Goal: Check status: Check status

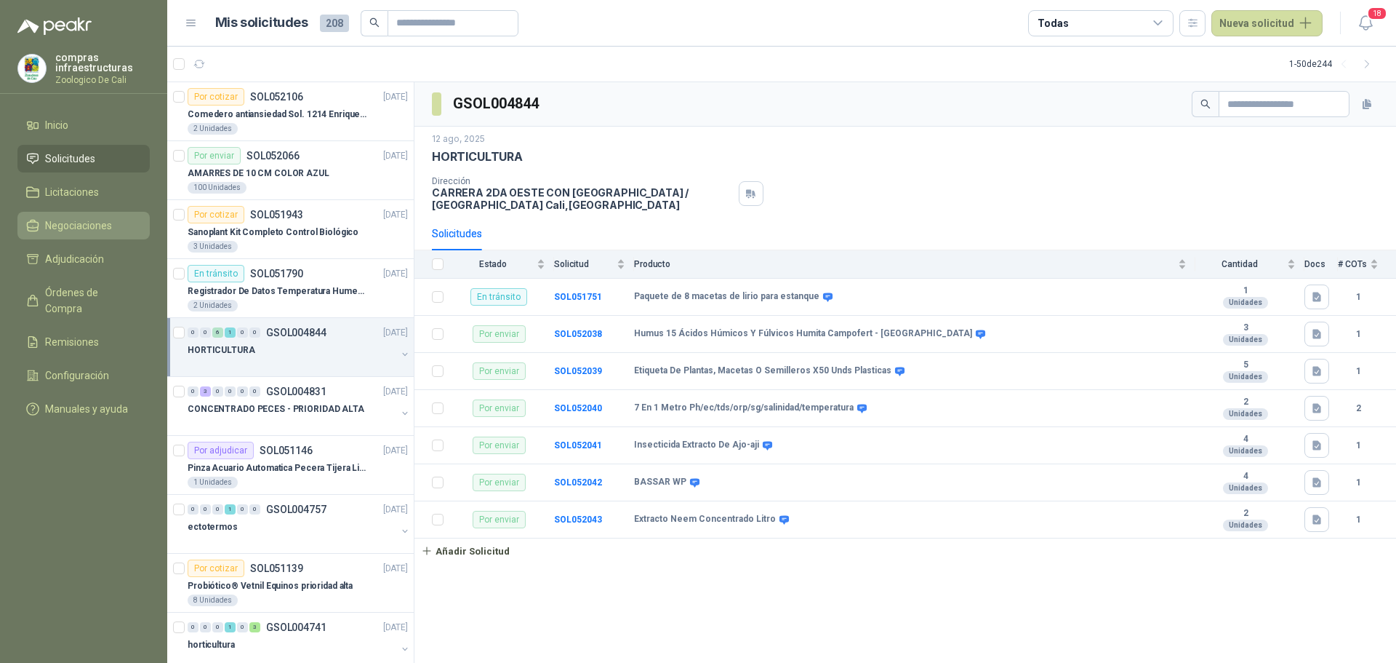
click at [95, 216] on link "Negociaciones" at bounding box center [83, 226] width 132 height 28
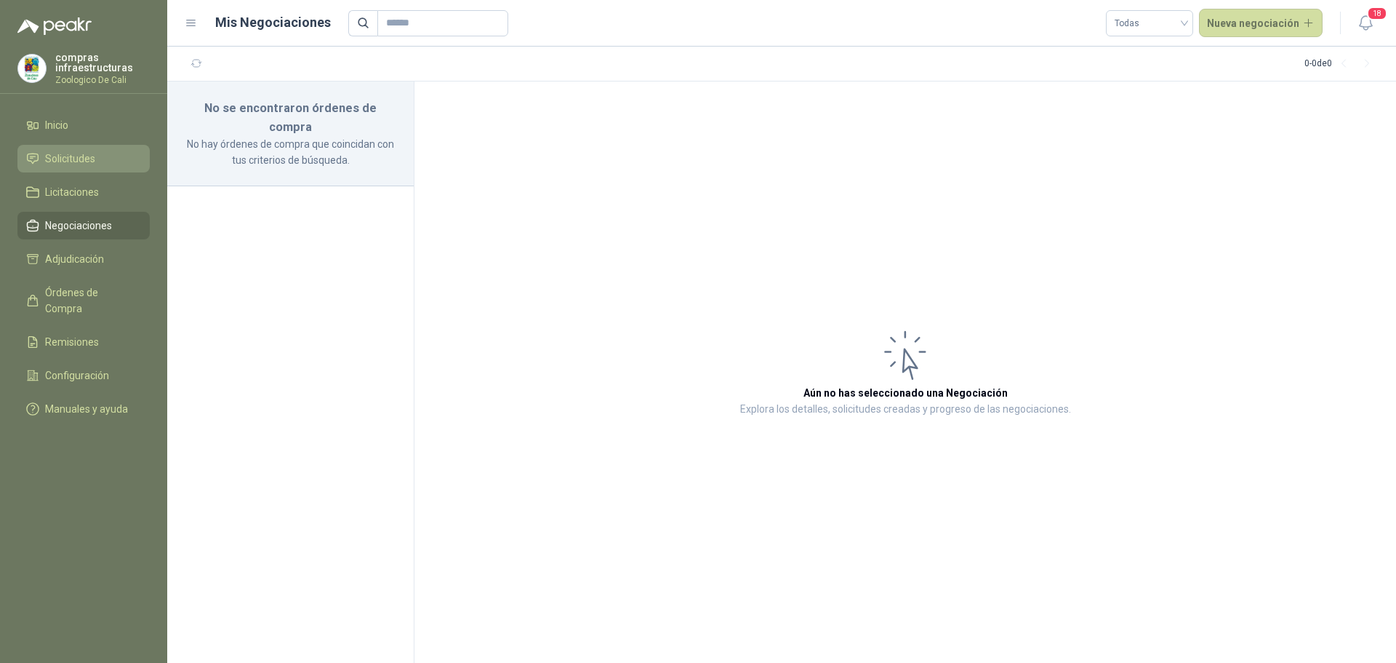
click at [79, 156] on span "Solicitudes" at bounding box center [70, 159] width 50 height 16
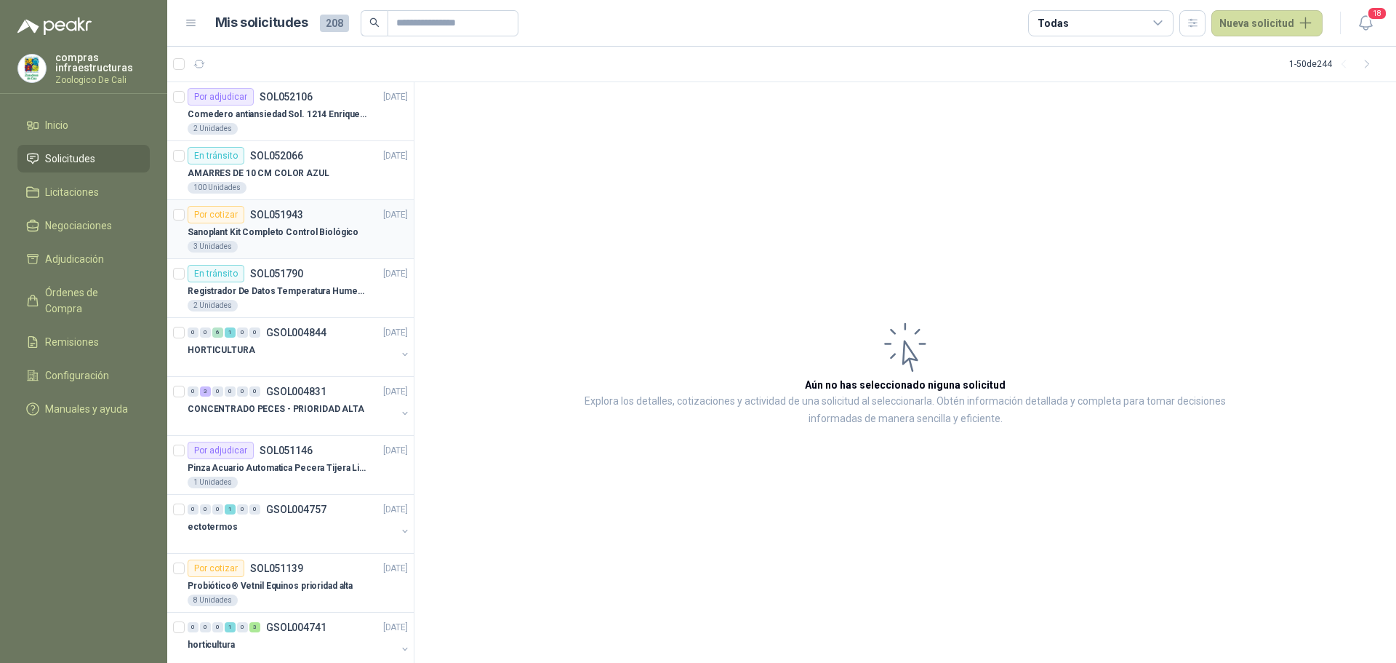
click at [299, 212] on p "SOL051943" at bounding box center [276, 214] width 53 height 10
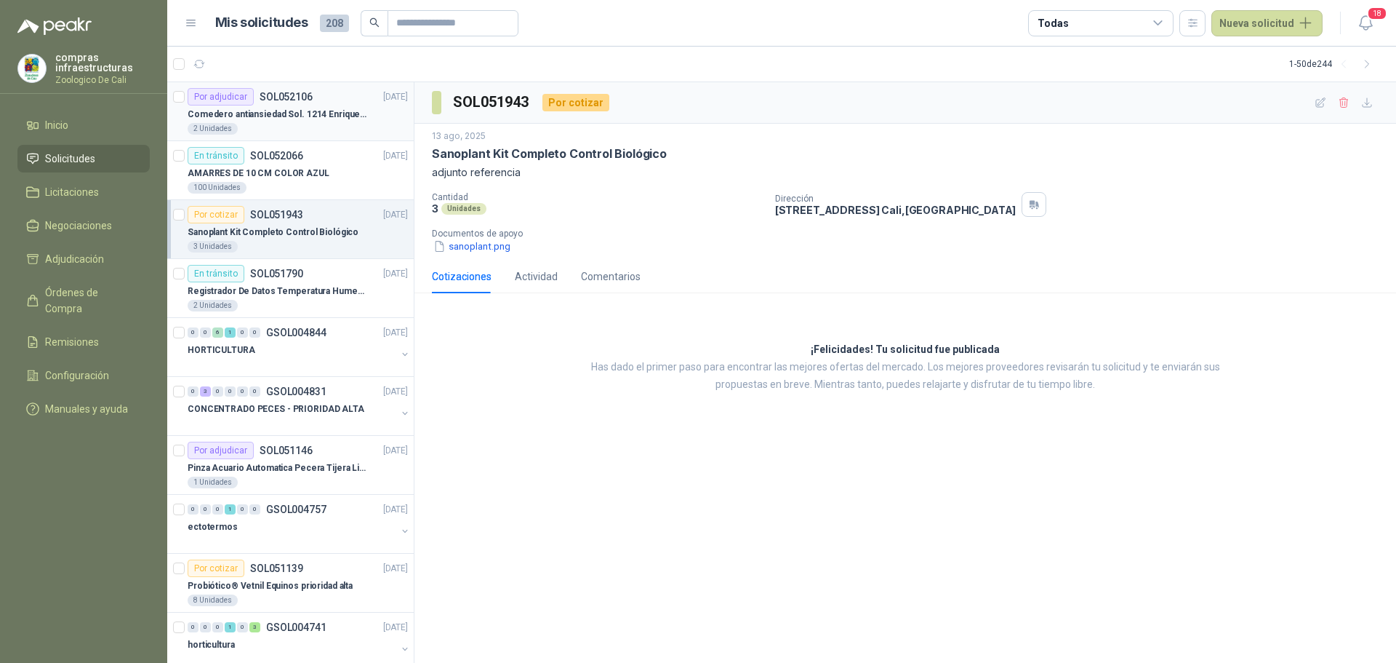
click at [311, 109] on p "Comedero antiansiedad Sol. 1214 Enriquecimiento" at bounding box center [278, 115] width 181 height 14
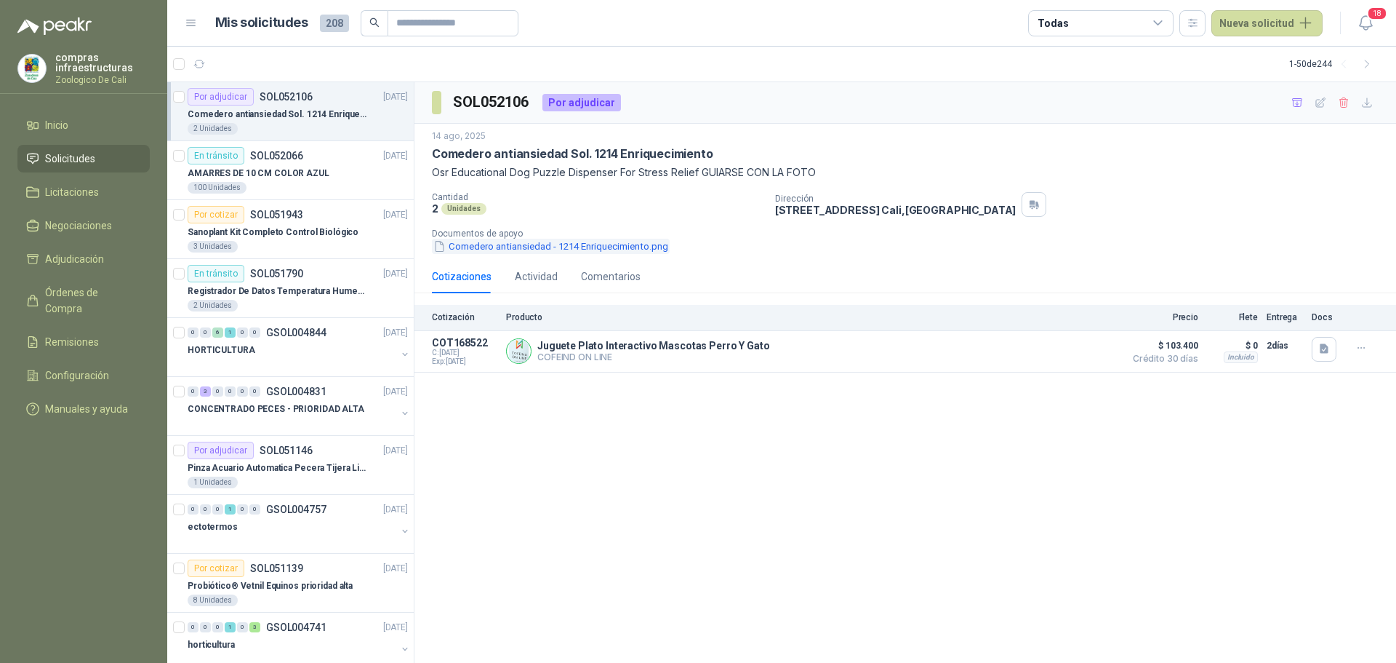
click at [508, 241] on button "Comedero antiansiedad - 1214 Enriquecimiento.png" at bounding box center [551, 246] width 238 height 15
click at [1068, 351] on button "Detalles" at bounding box center [1083, 351] width 68 height 20
click at [280, 228] on p "Sanoplant Kit Completo Control Biológico" at bounding box center [273, 232] width 171 height 14
